Goal: Entertainment & Leisure: Consume media (video, audio)

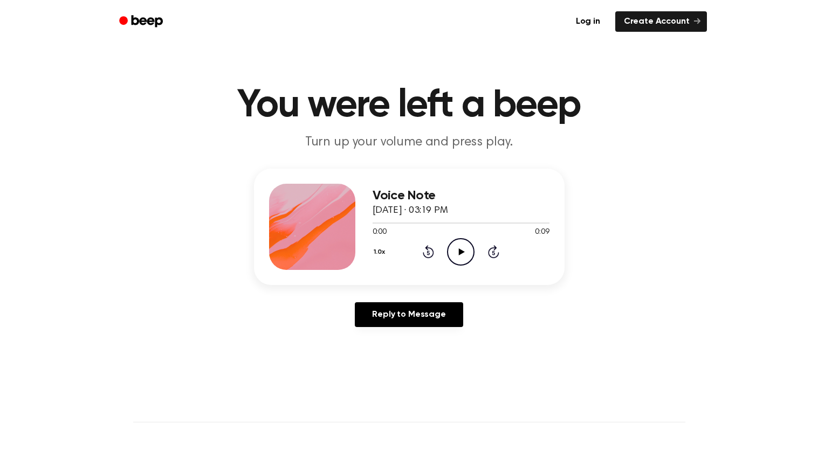
click at [456, 251] on icon "Play Audio" at bounding box center [460, 251] width 27 height 27
click at [456, 251] on icon "Pause Audio" at bounding box center [460, 251] width 27 height 27
click at [458, 253] on icon "Play Audio" at bounding box center [460, 251] width 27 height 27
click at [456, 259] on icon "Play Audio" at bounding box center [460, 251] width 27 height 27
click at [456, 243] on icon "Play Audio" at bounding box center [460, 251] width 27 height 27
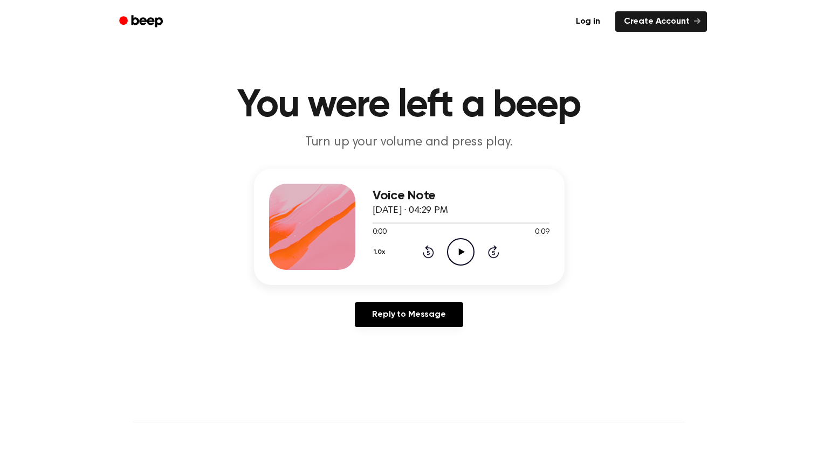
click at [453, 249] on icon "Play Audio" at bounding box center [460, 251] width 27 height 27
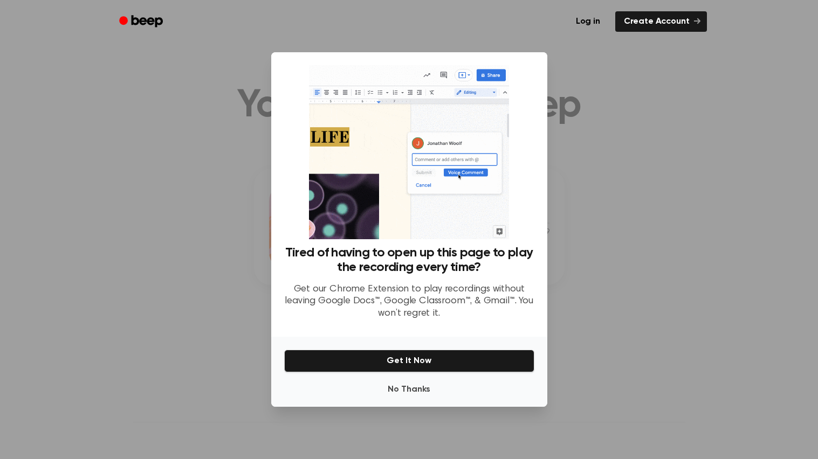
click at [191, 57] on div at bounding box center [409, 229] width 818 height 459
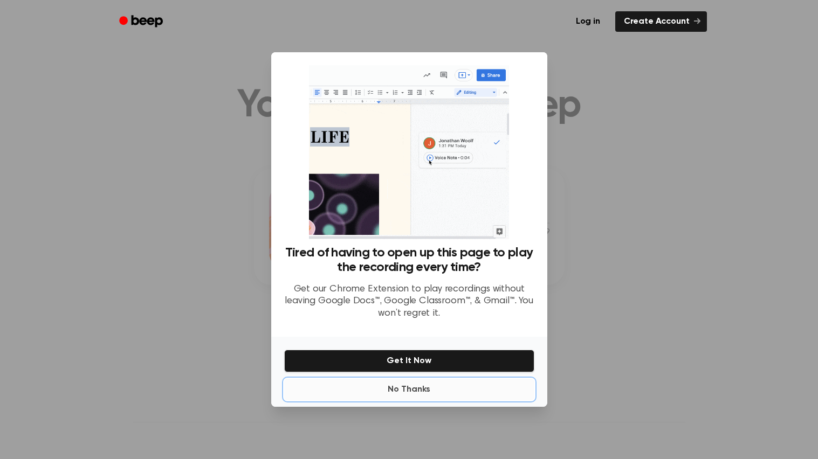
click at [424, 392] on button "No Thanks" at bounding box center [409, 390] width 250 height 22
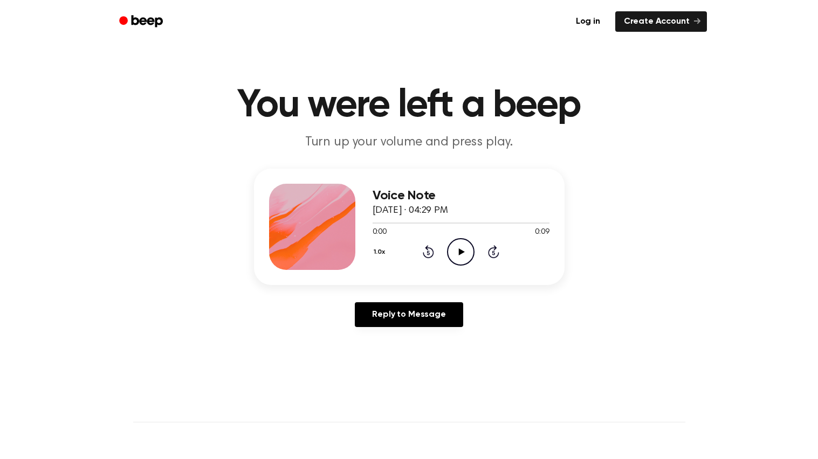
click at [460, 248] on icon "Play Audio" at bounding box center [460, 251] width 27 height 27
click at [456, 247] on icon "Play Audio" at bounding box center [460, 251] width 27 height 27
click at [456, 255] on icon "Play Audio" at bounding box center [460, 251] width 27 height 27
click at [468, 255] on icon "Play Audio" at bounding box center [460, 251] width 27 height 27
click at [457, 262] on icon "Play Audio" at bounding box center [460, 251] width 27 height 27
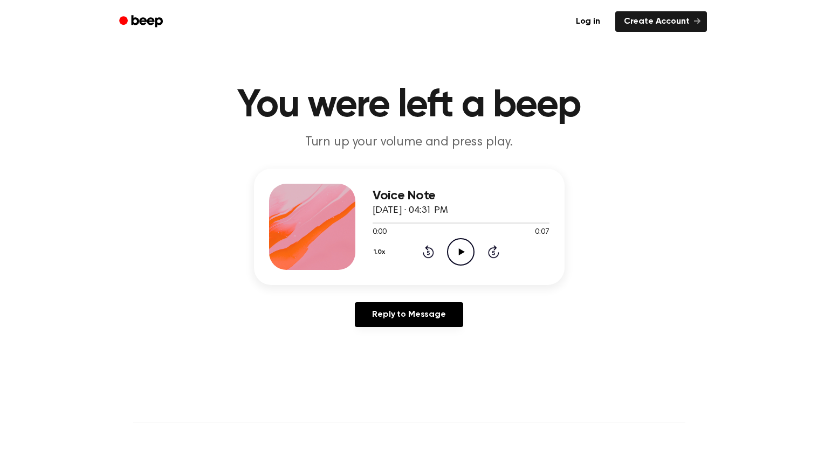
click at [463, 257] on icon "Play Audio" at bounding box center [460, 251] width 27 height 27
